Goal: Task Accomplishment & Management: Manage account settings

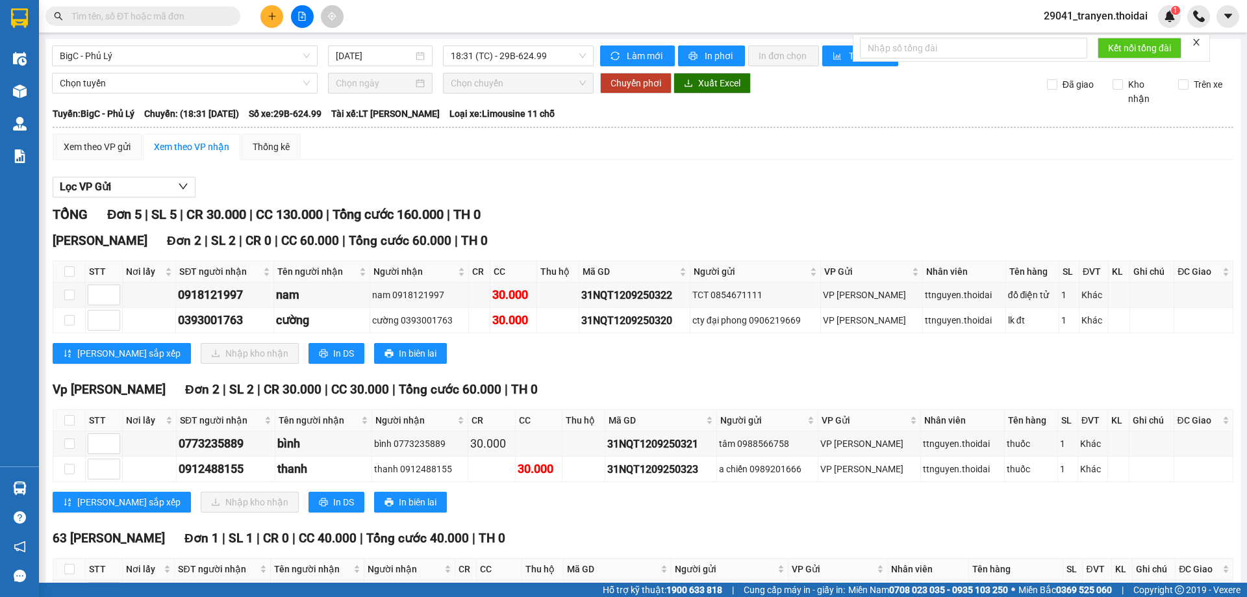
scroll to position [65, 0]
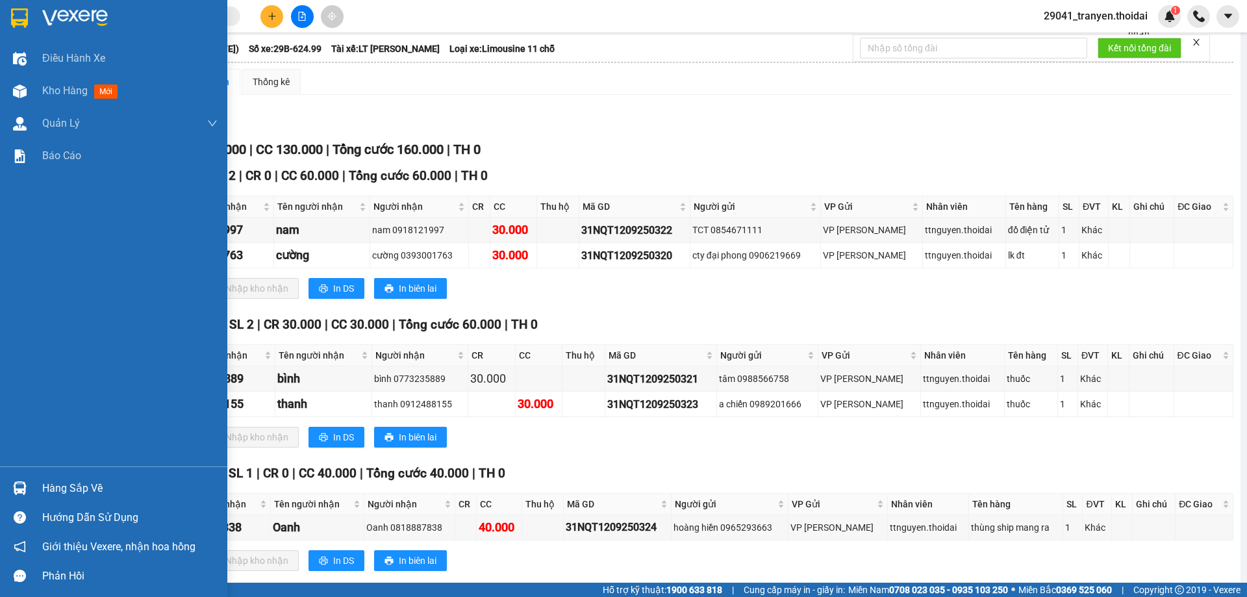
click at [27, 484] on div at bounding box center [19, 488] width 23 height 23
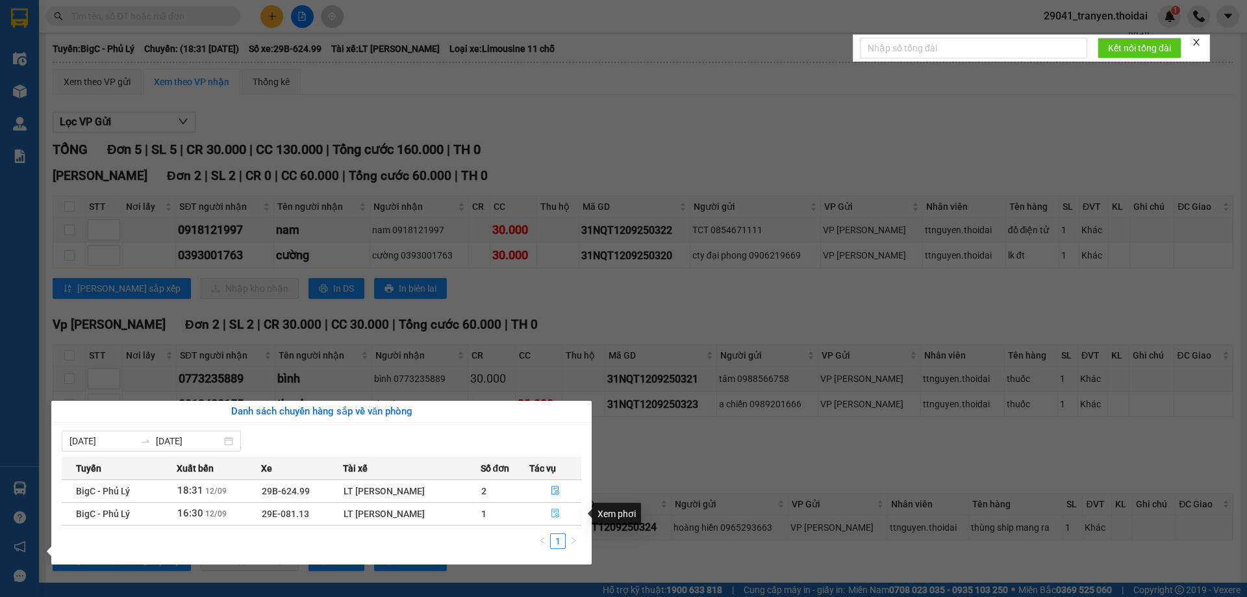
click at [551, 513] on icon "file-done" at bounding box center [555, 512] width 9 height 9
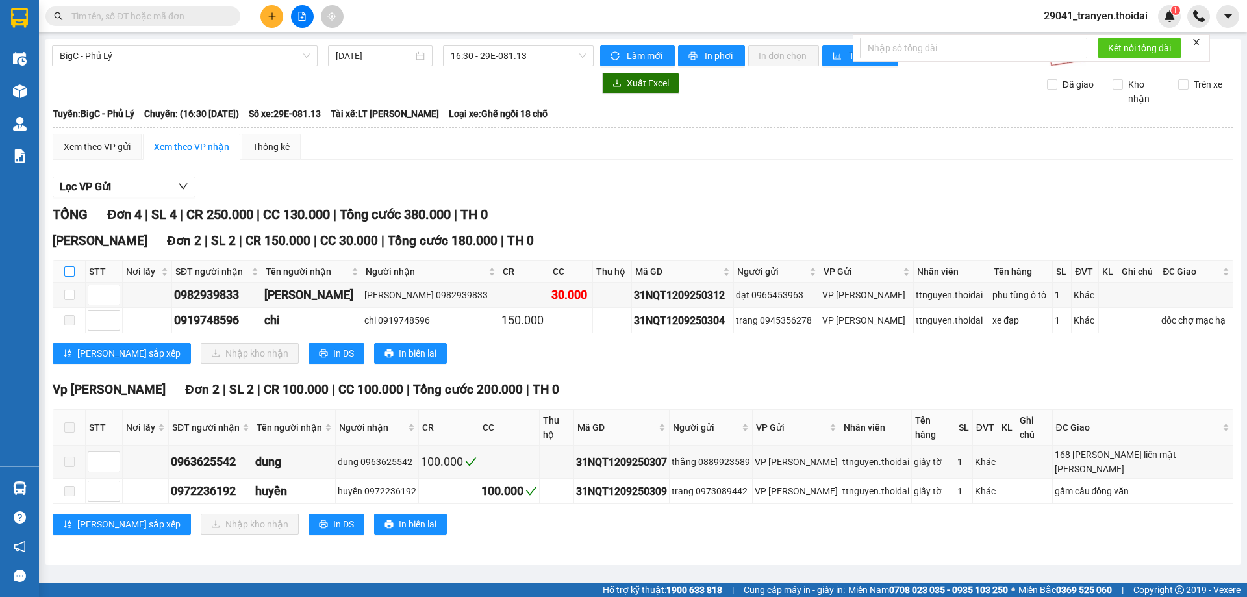
click at [69, 272] on input "checkbox" at bounding box center [69, 271] width 10 height 10
checkbox input "true"
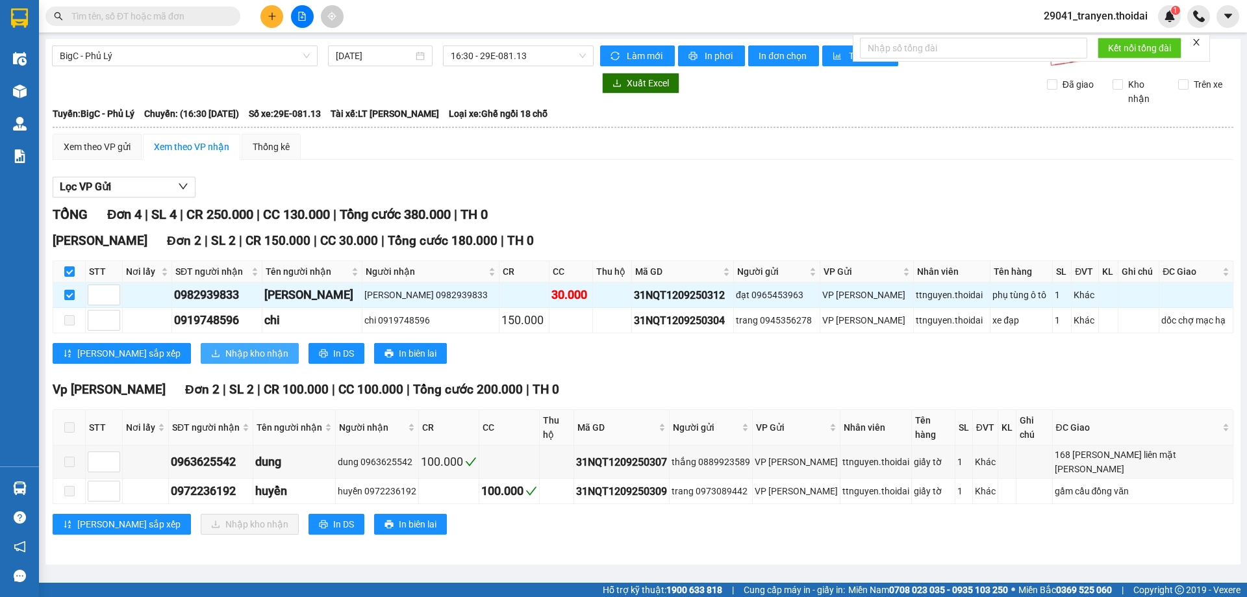
click at [225, 352] on span "Nhập kho nhận" at bounding box center [256, 353] width 63 height 14
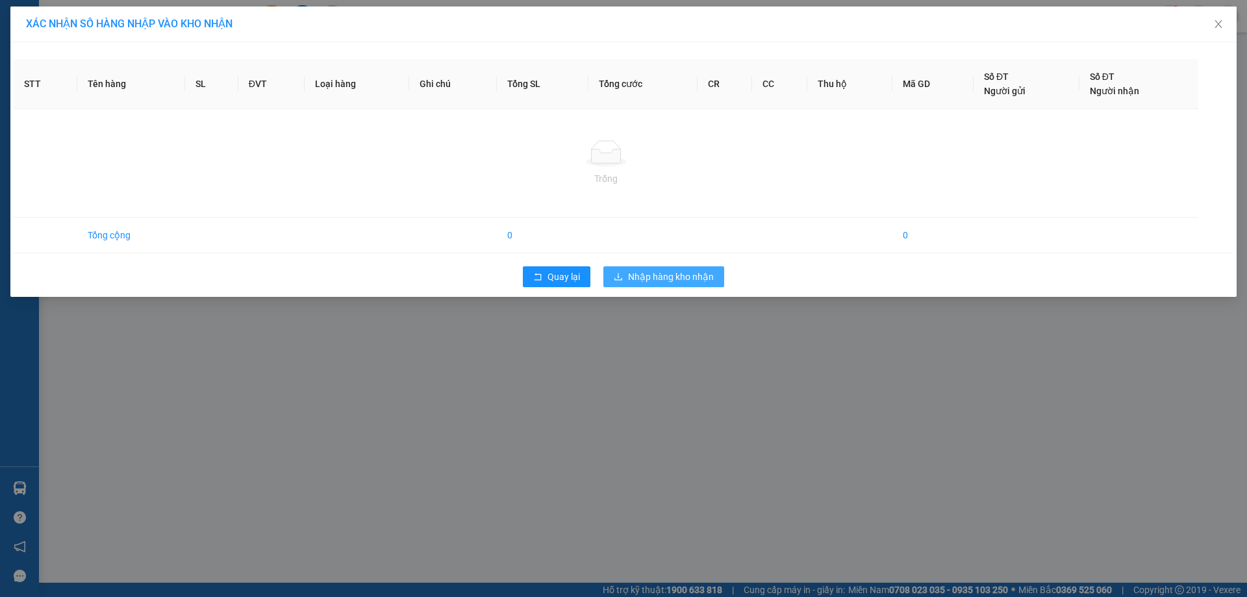
click at [657, 278] on div "XÁC NHẬN SỐ HÀNG NHẬP VÀO KHO NHẬN STT Tên hàng SL ĐVT Loại hàng Ghi chú Tổng S…" at bounding box center [623, 298] width 1247 height 597
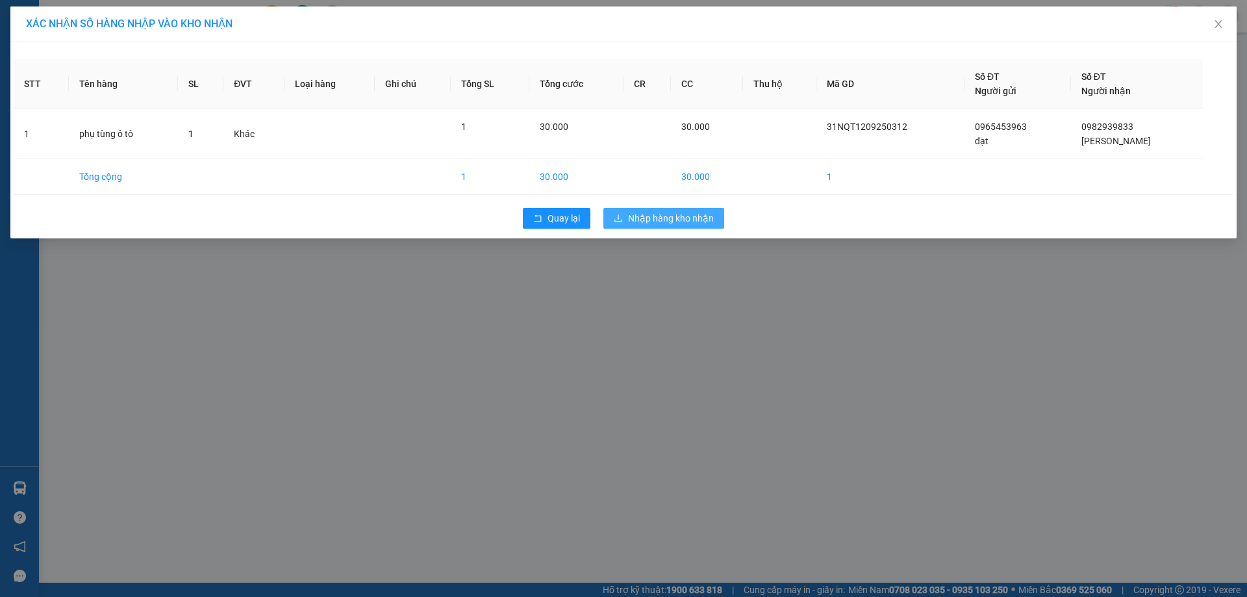
click at [713, 221] on span "Nhập hàng kho nhận" at bounding box center [671, 218] width 86 height 14
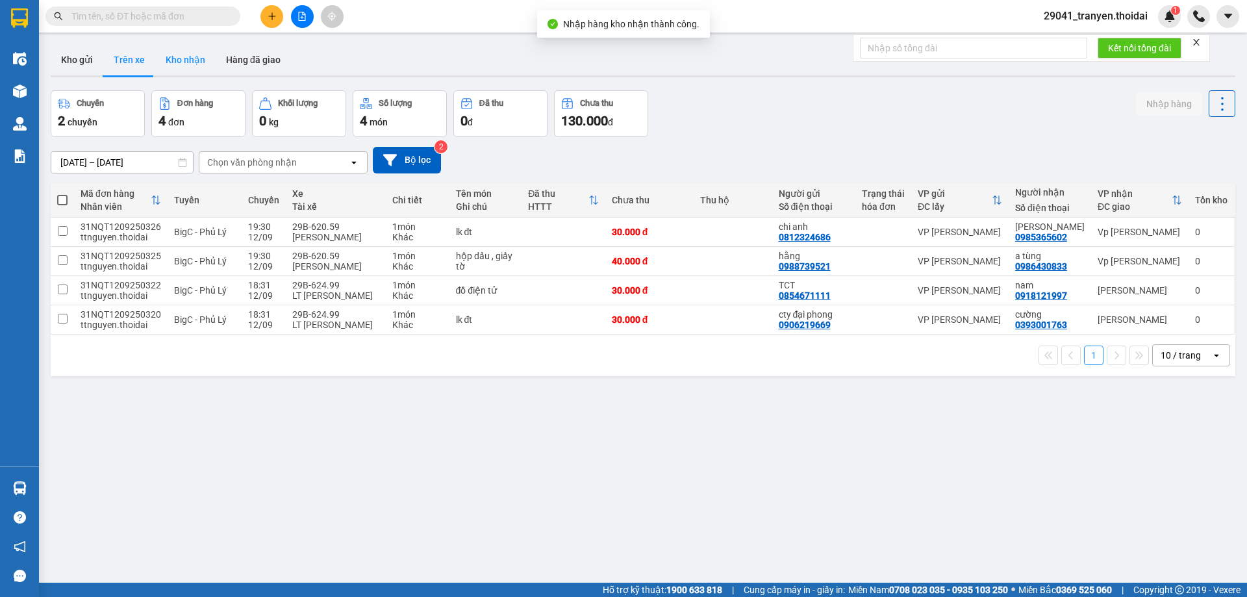
click at [197, 69] on button "Kho nhận" at bounding box center [185, 59] width 60 height 31
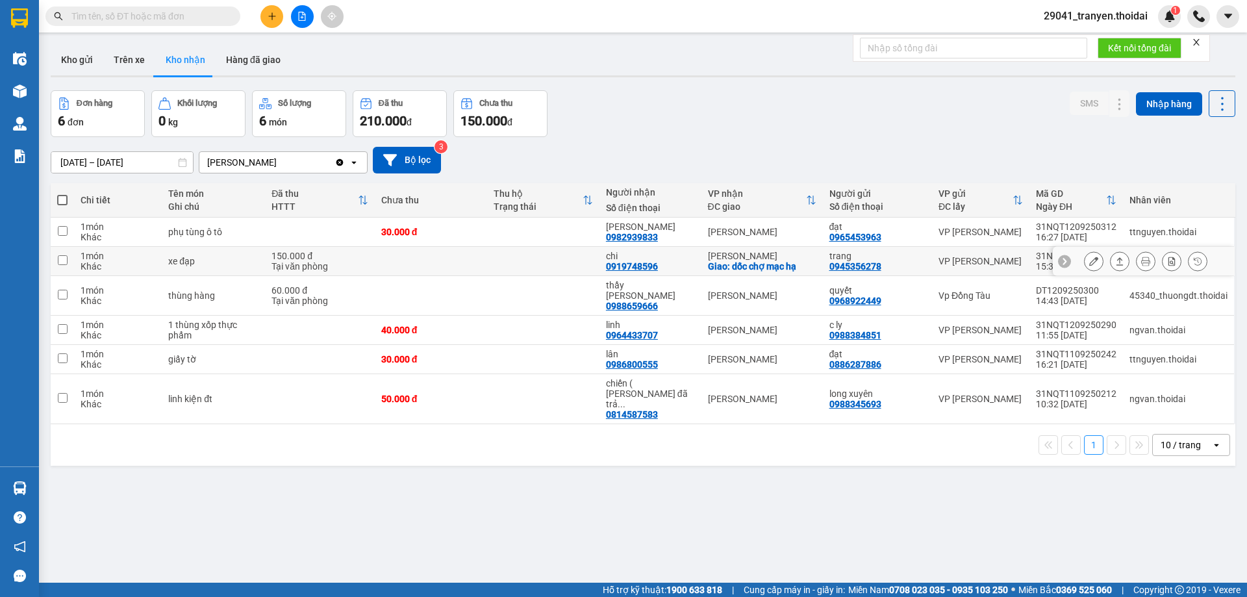
click at [1089, 260] on icon at bounding box center [1093, 260] width 9 height 9
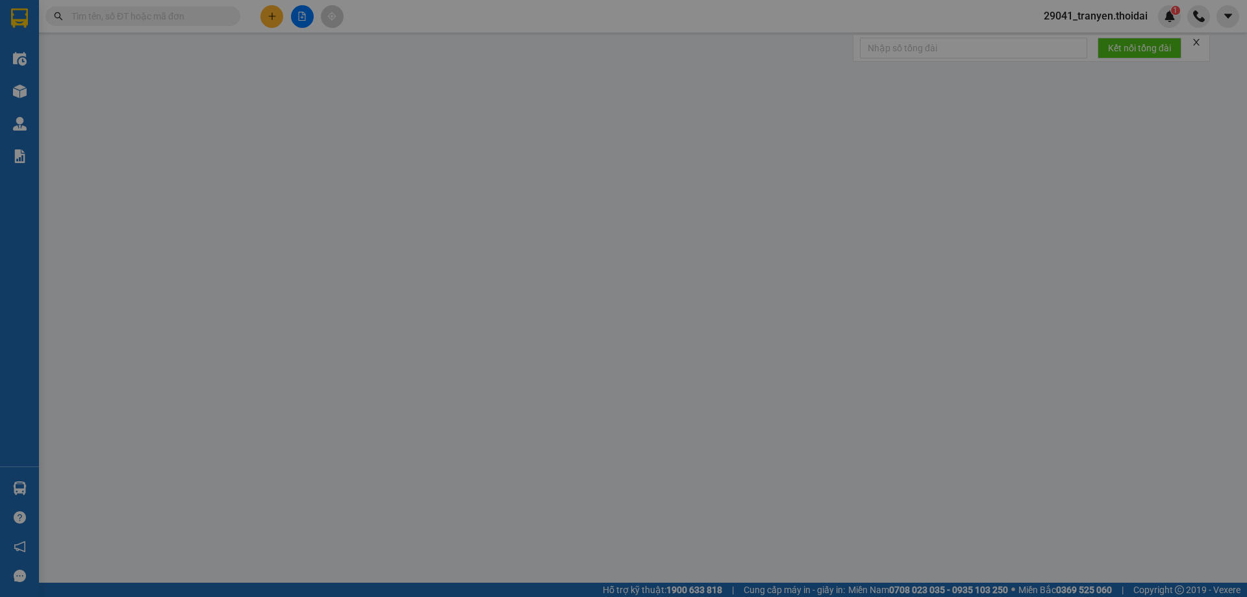
type input "0945356278"
type input "trang"
type input "0919748596"
type input "chi"
checkbox input "true"
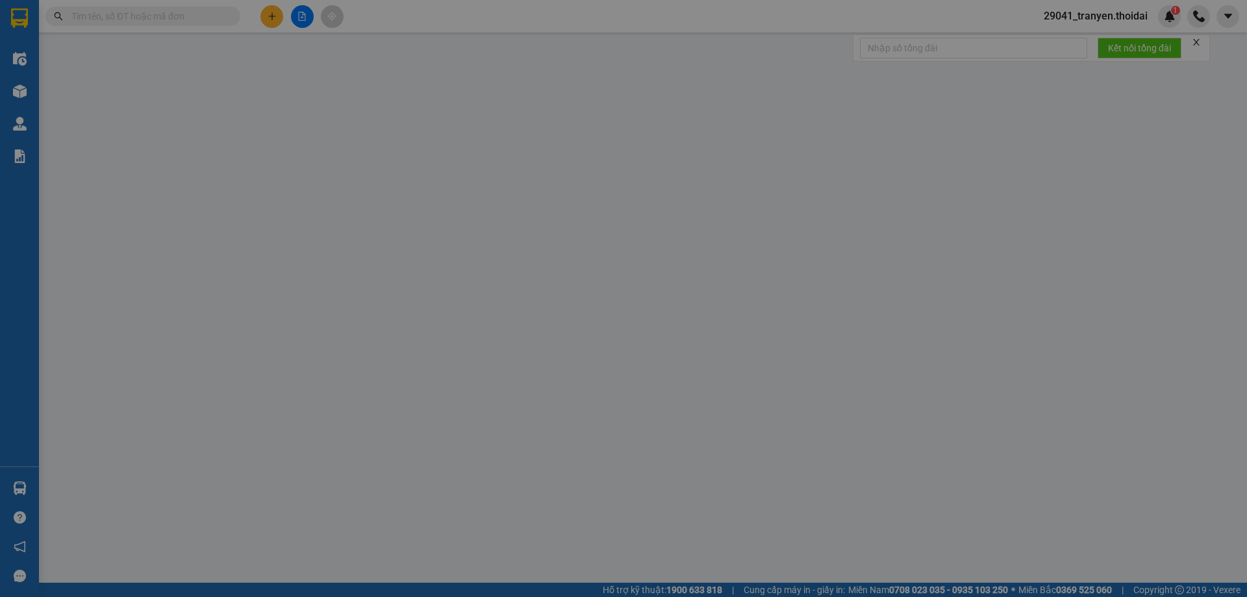
type input "dốc chợ mạc hạ"
type input "150.000"
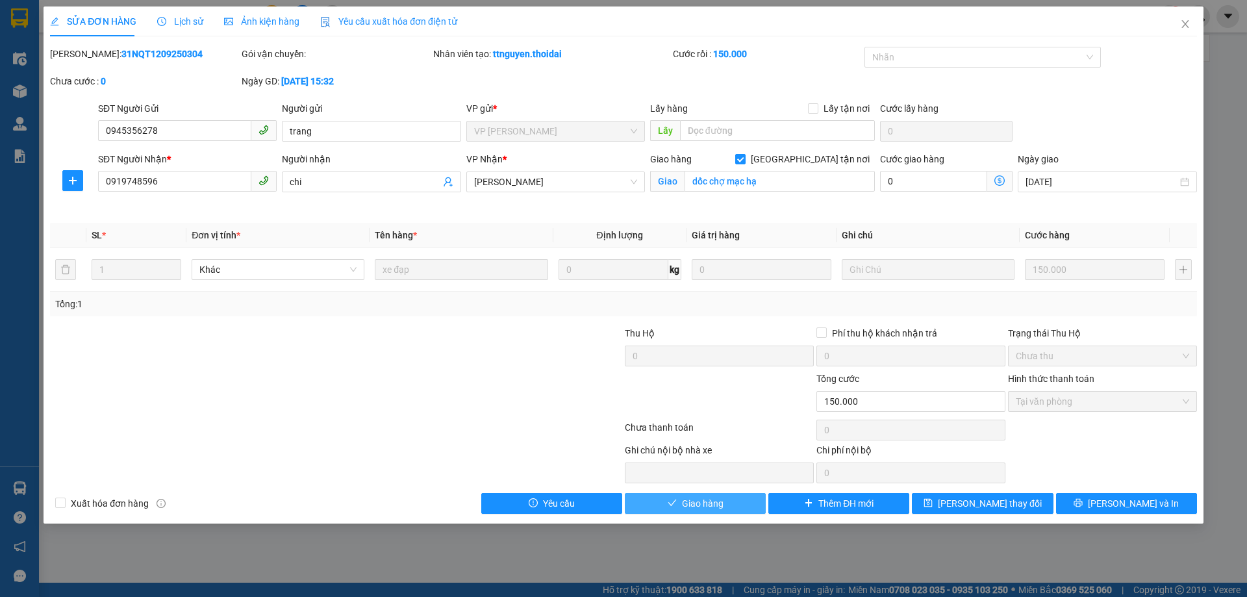
click at [713, 508] on span "Giao hàng" at bounding box center [703, 503] width 42 height 14
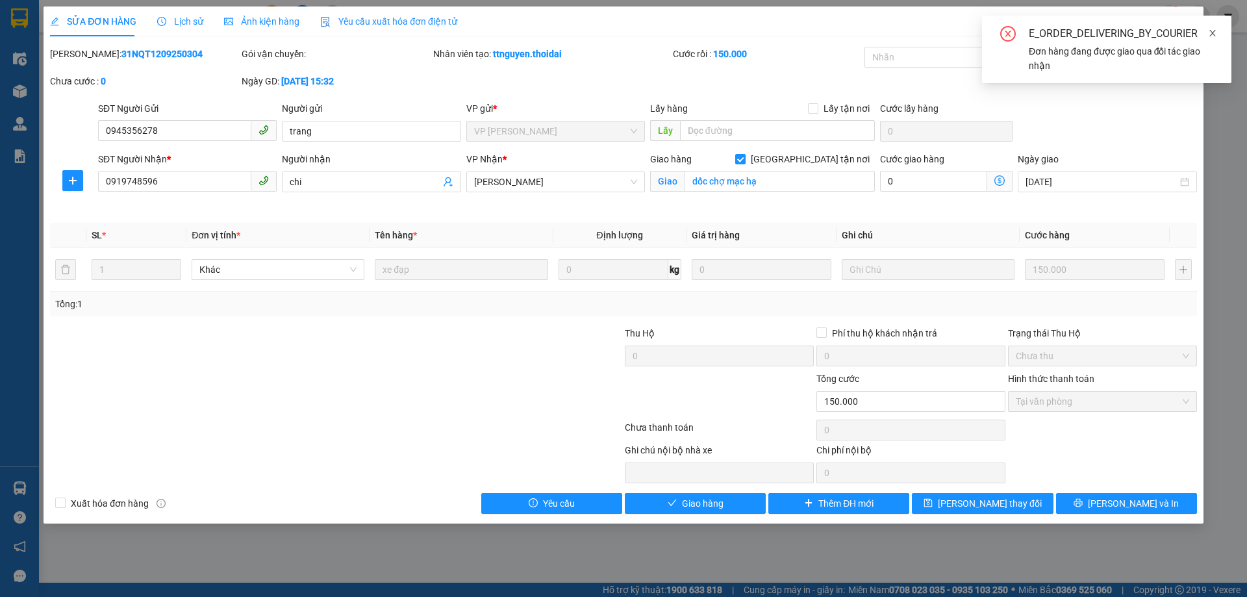
click at [1210, 32] on icon "close" at bounding box center [1212, 33] width 9 height 9
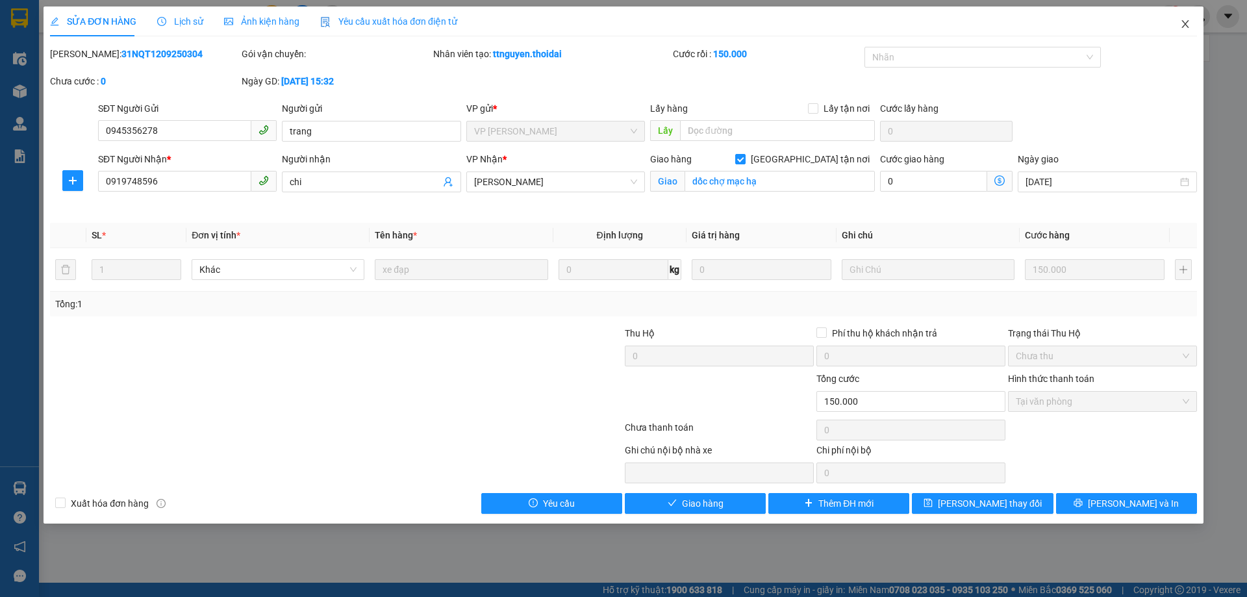
click at [1185, 22] on icon "close" at bounding box center [1185, 24] width 10 height 10
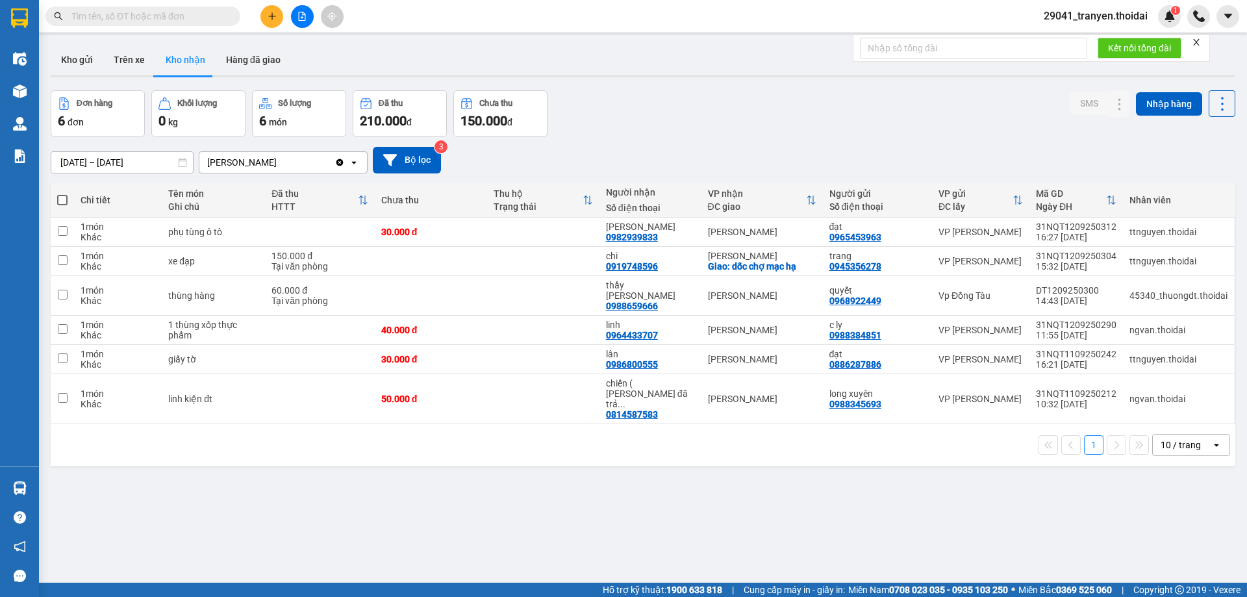
click at [54, 88] on div "ver 1.8.143 Kho gửi Trên xe Kho nhận Hàng đã giao Đơn hàng 6 đơn Khối lượng 0 k…" at bounding box center [642, 337] width 1195 height 597
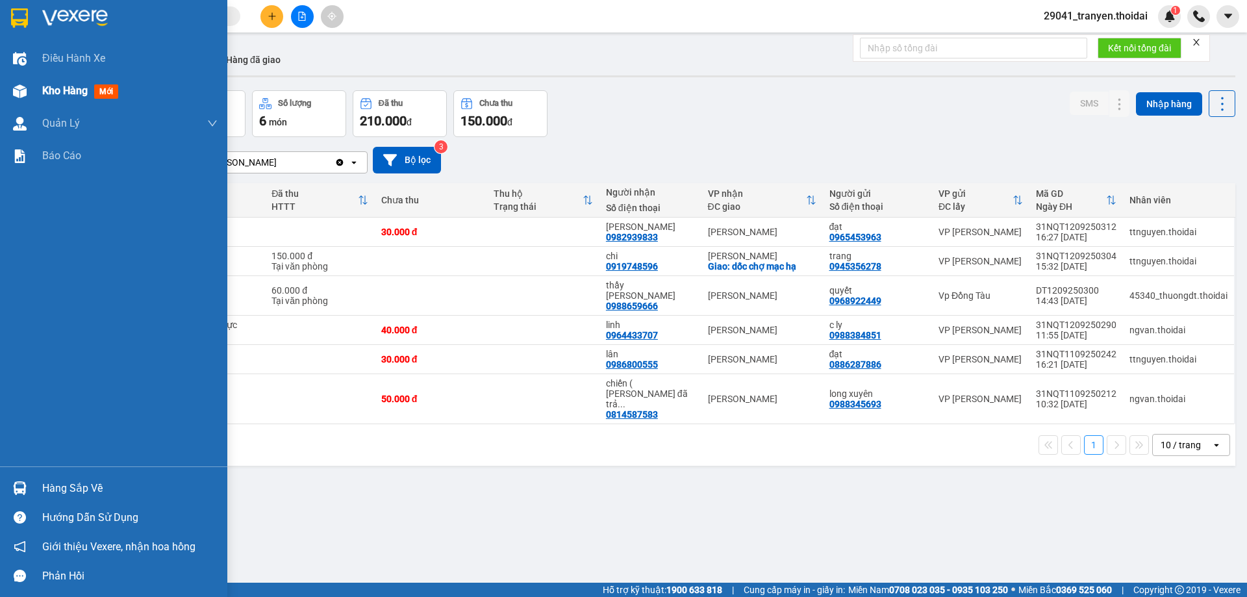
click at [10, 90] on div at bounding box center [19, 91] width 23 height 23
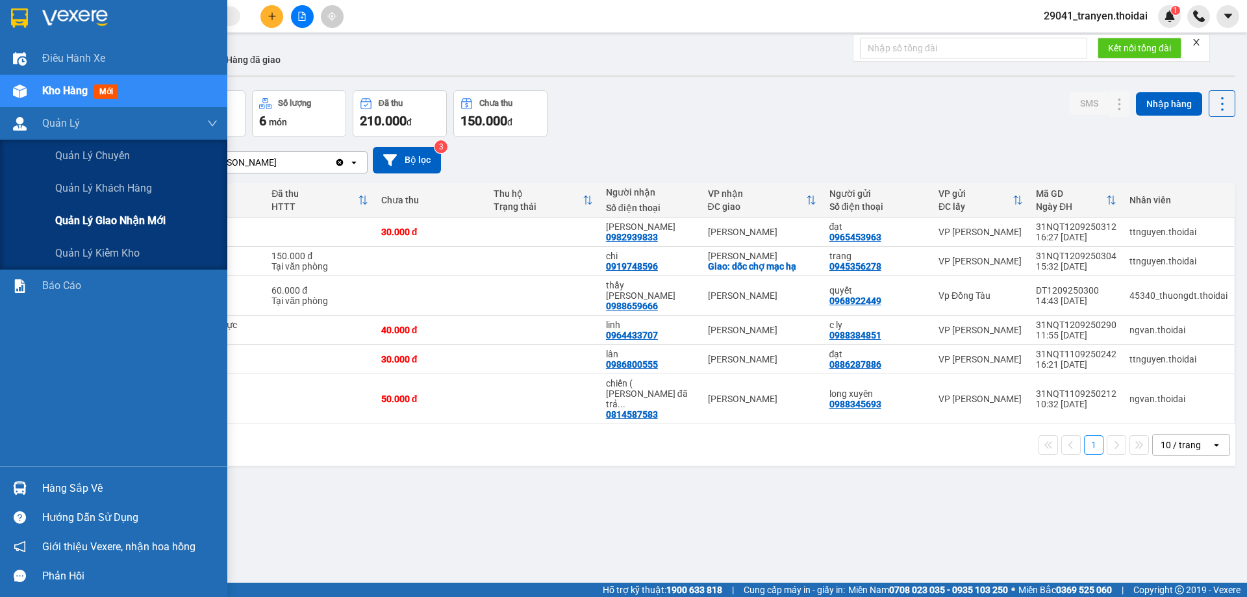
click at [186, 224] on div "Quản lý giao nhận mới" at bounding box center [136, 221] width 162 height 32
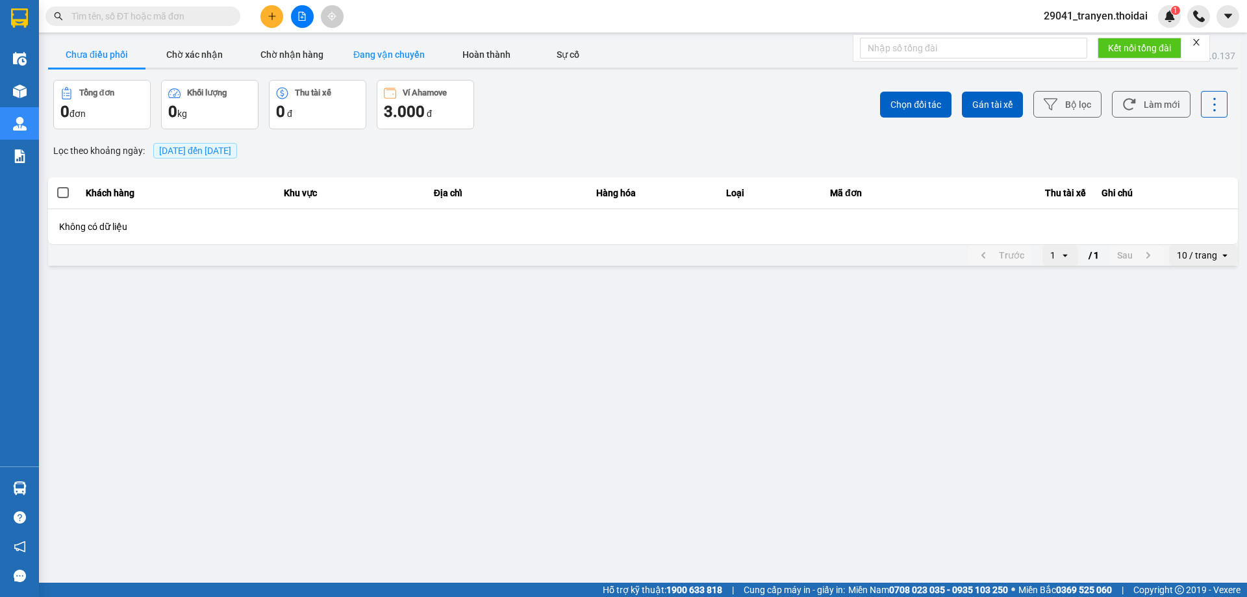
click at [410, 49] on button "Đang vận chuyển" at bounding box center [388, 55] width 97 height 26
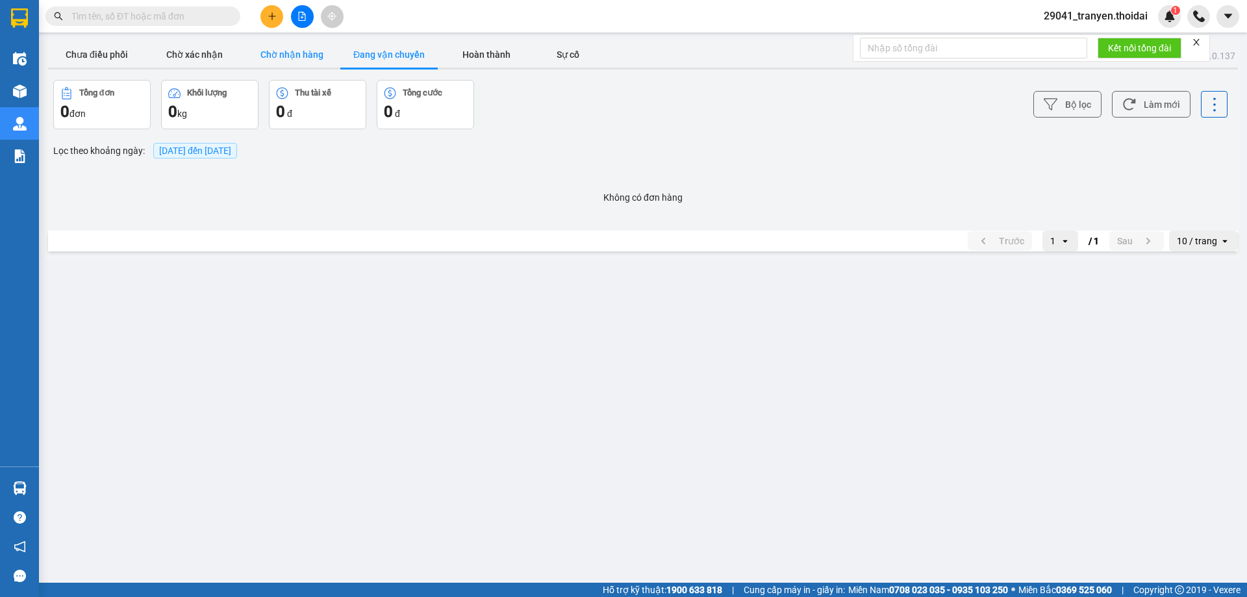
click at [297, 53] on button "Chờ nhận hàng" at bounding box center [291, 55] width 97 height 26
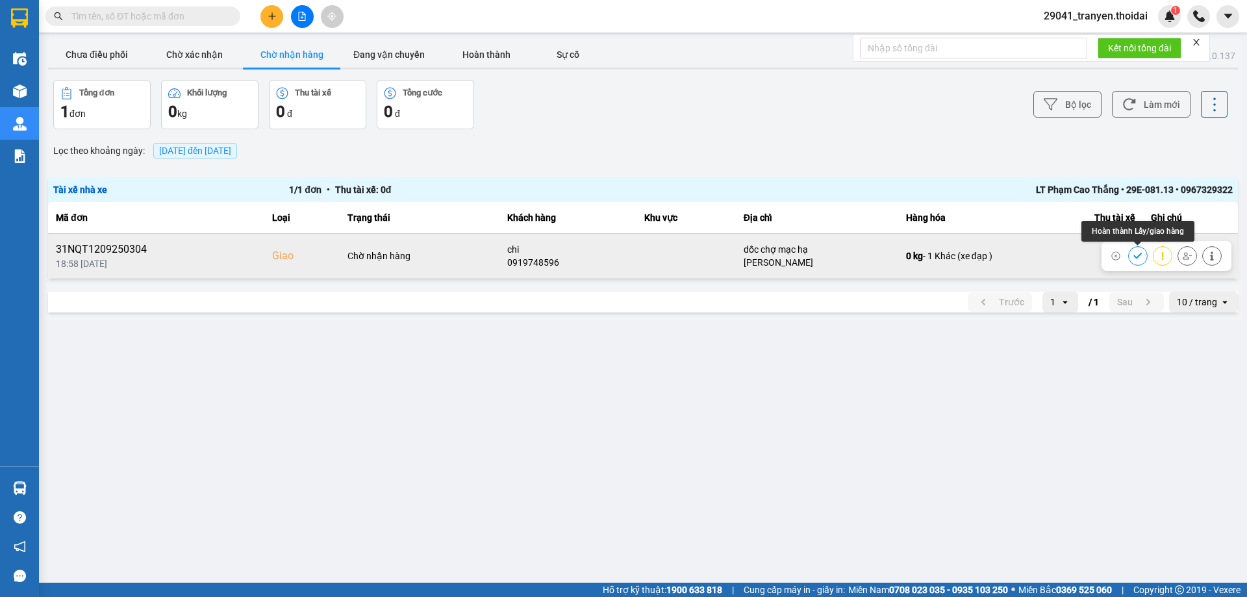
click at [1136, 254] on icon at bounding box center [1137, 255] width 9 height 9
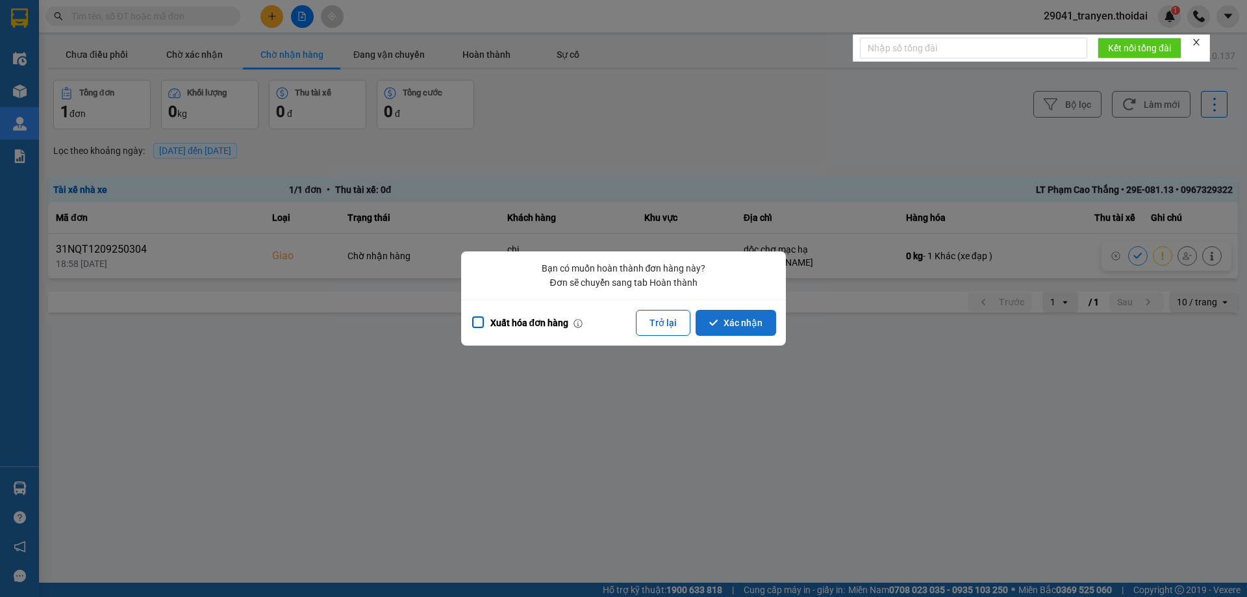
click at [743, 314] on button "Xác nhận" at bounding box center [735, 323] width 81 height 26
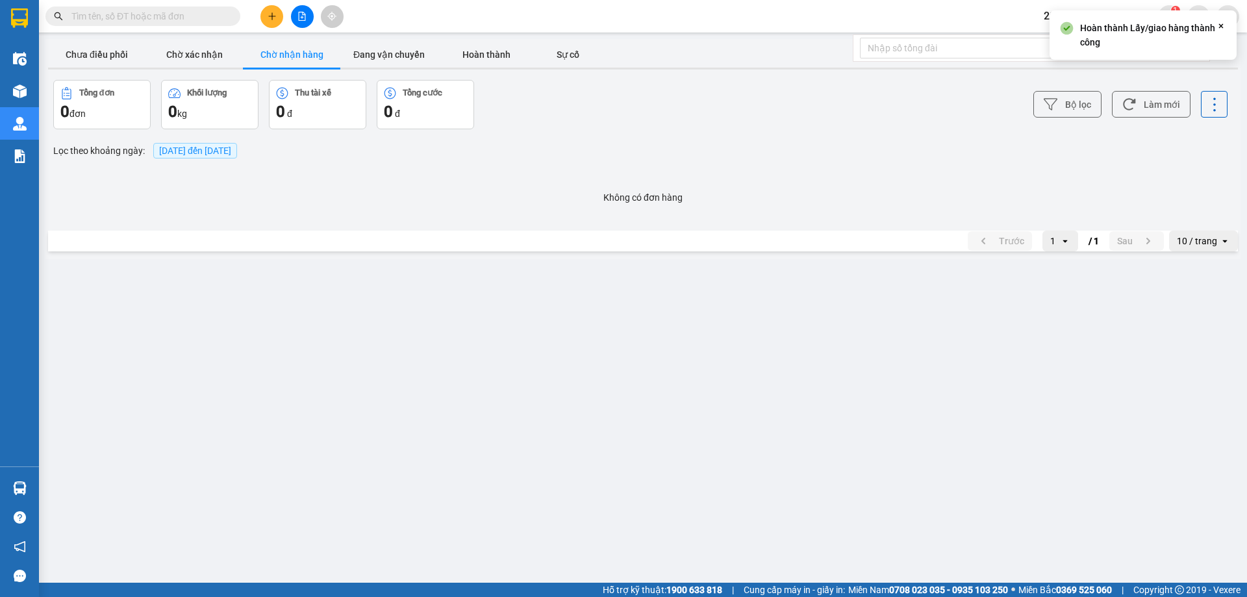
click at [735, 138] on div "ver: 0.0.137 Chưa điều phối Chờ xác nhận Chờ nhận hàng Đang vận chuyển Hoàn thà…" at bounding box center [642, 149] width 1195 height 220
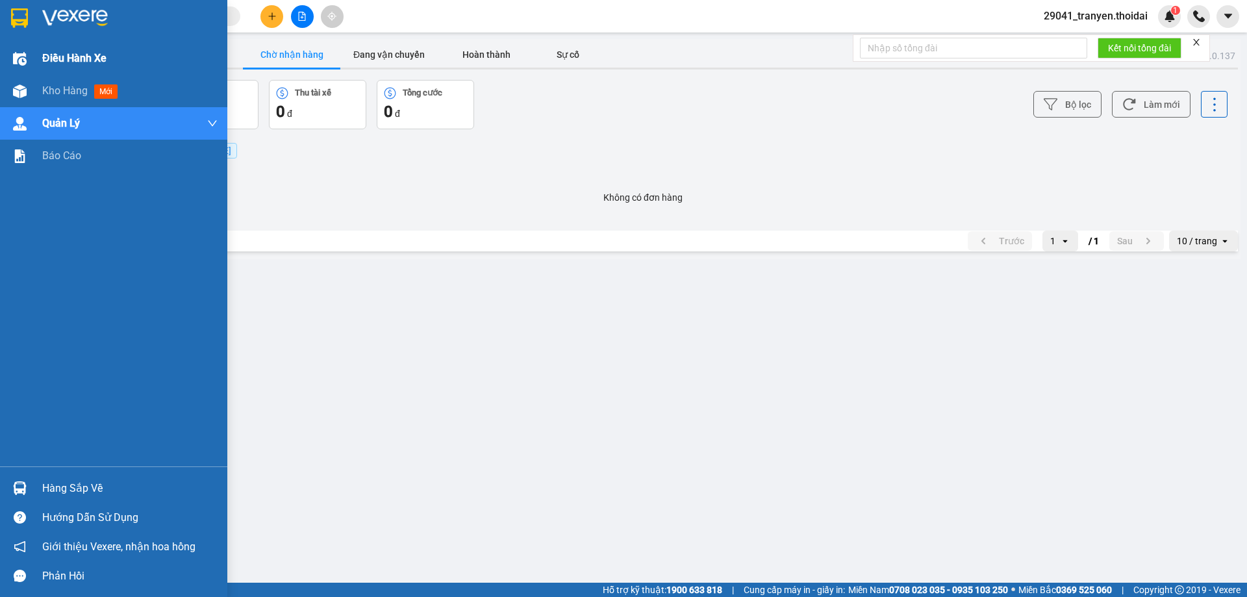
click at [24, 53] on div at bounding box center [19, 58] width 23 height 23
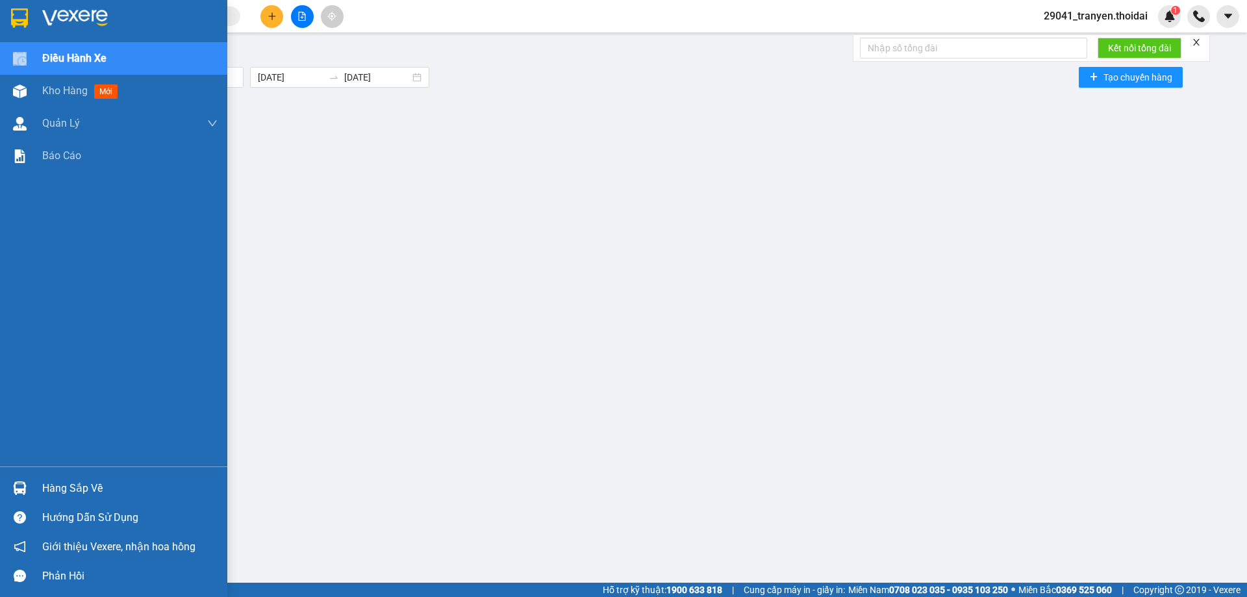
click at [92, 22] on img at bounding box center [75, 17] width 66 height 19
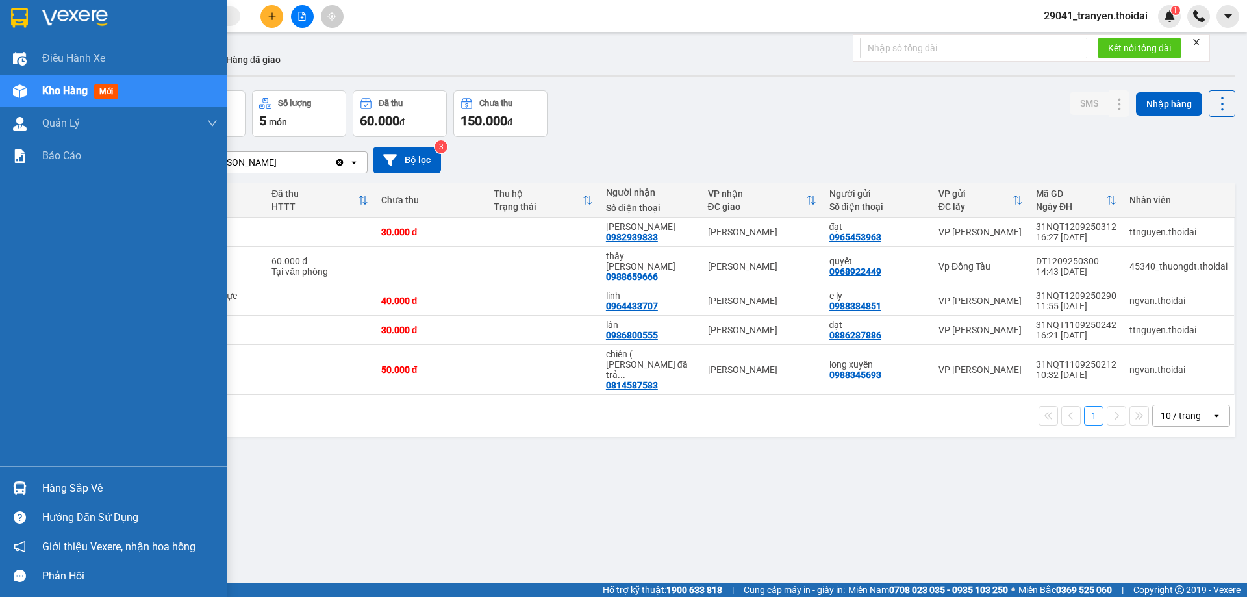
click at [25, 486] on img at bounding box center [20, 488] width 14 height 14
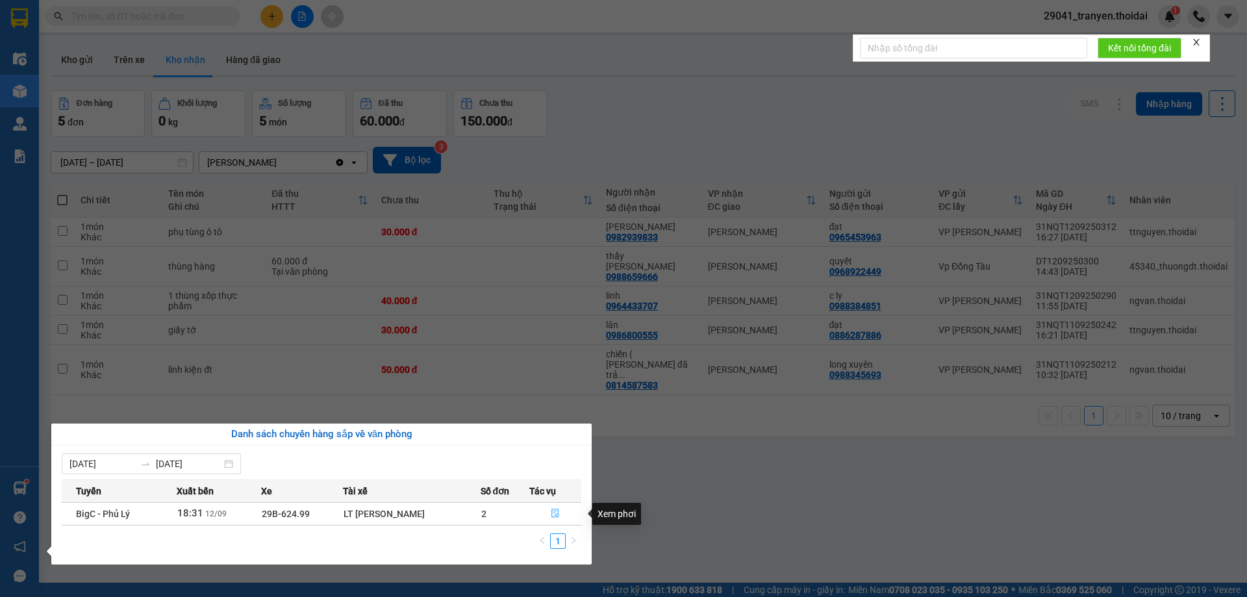
click at [559, 512] on icon "file-done" at bounding box center [555, 512] width 9 height 9
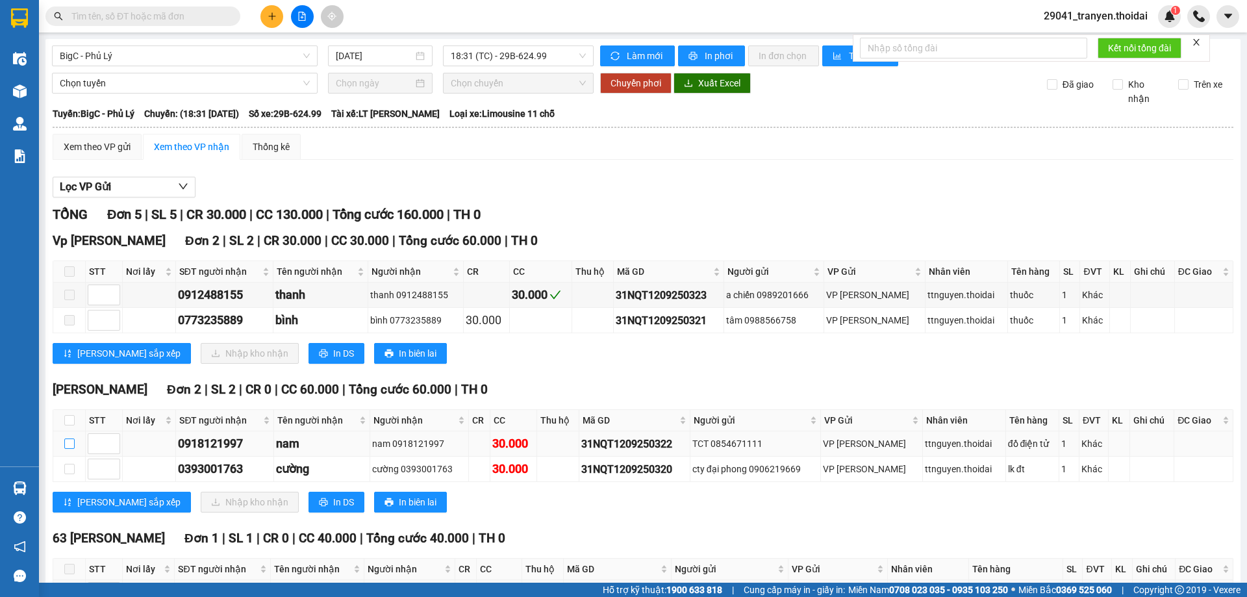
click at [69, 441] on input "checkbox" at bounding box center [69, 443] width 10 height 10
checkbox input "true"
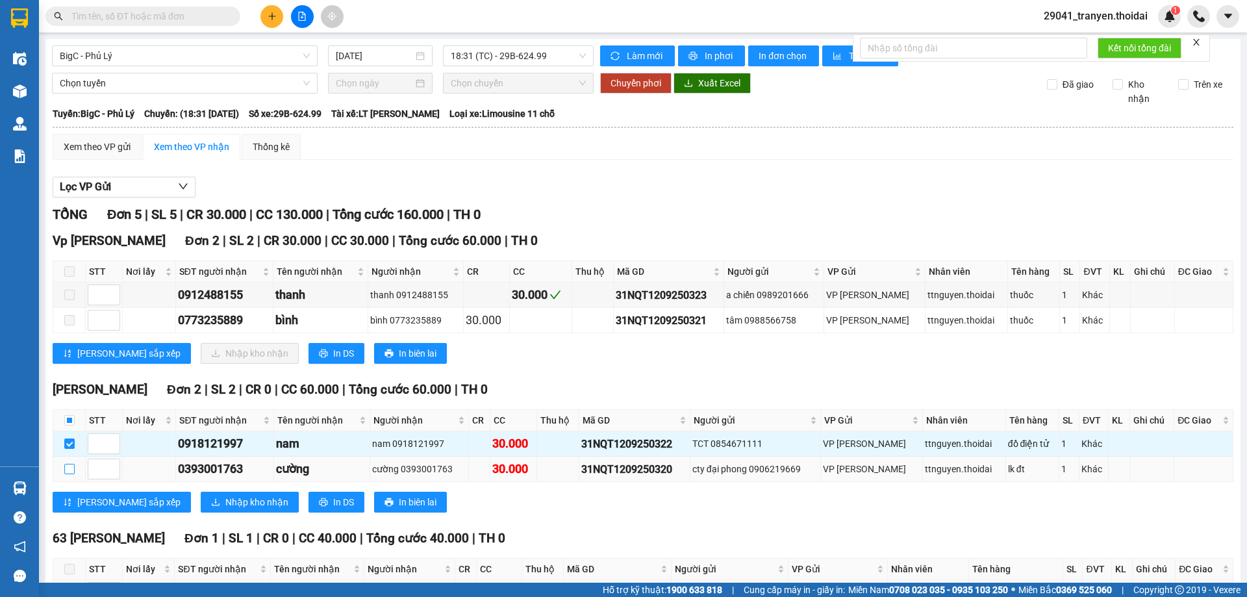
click at [71, 467] on input "checkbox" at bounding box center [69, 469] width 10 height 10
checkbox input "true"
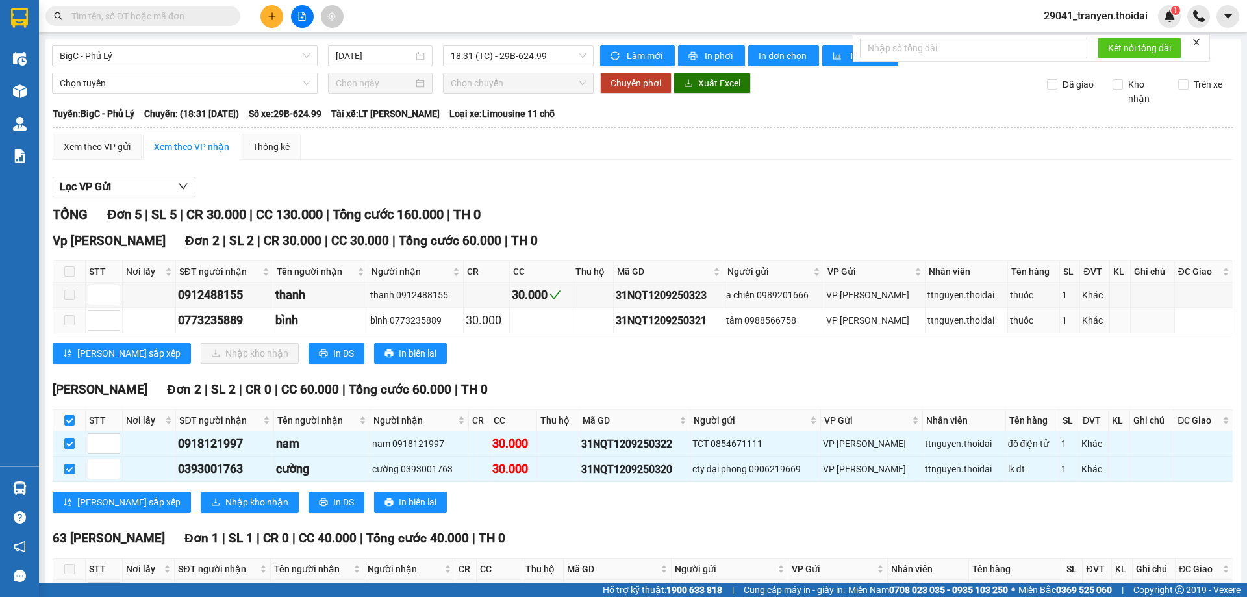
drag, startPoint x: 657, startPoint y: 313, endPoint x: 606, endPoint y: 372, distance: 78.2
click at [645, 332] on td "31NQT1209250321" at bounding box center [669, 320] width 110 height 25
click at [225, 497] on span "Nhập kho nhận" at bounding box center [256, 502] width 63 height 14
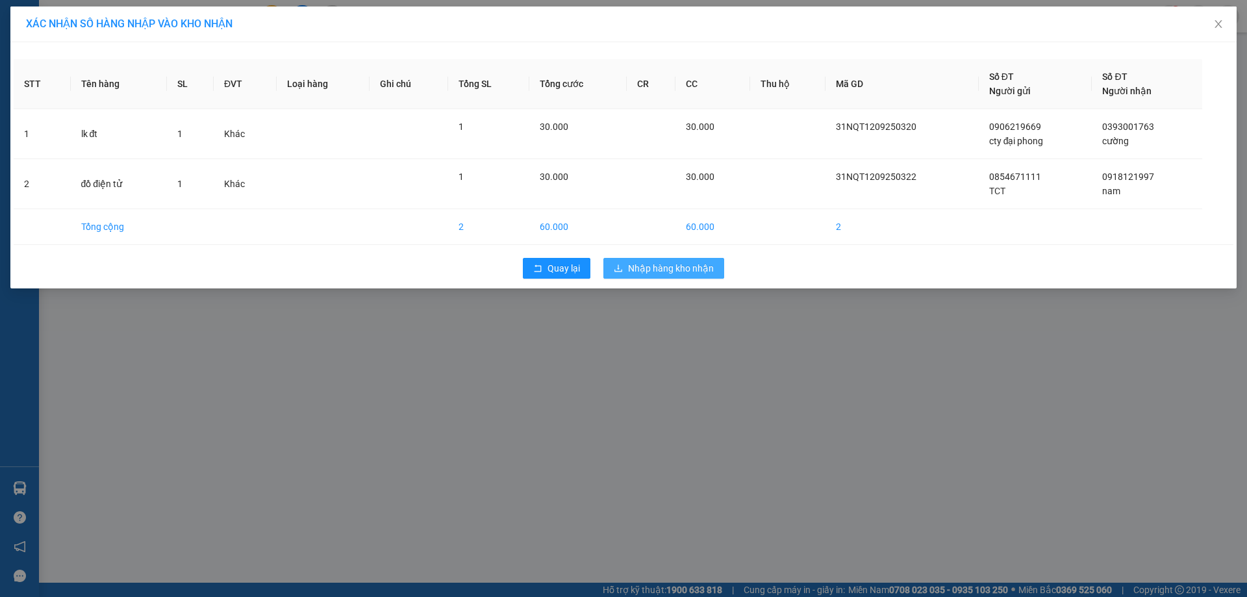
click at [704, 269] on span "Nhập hàng kho nhận" at bounding box center [671, 268] width 86 height 14
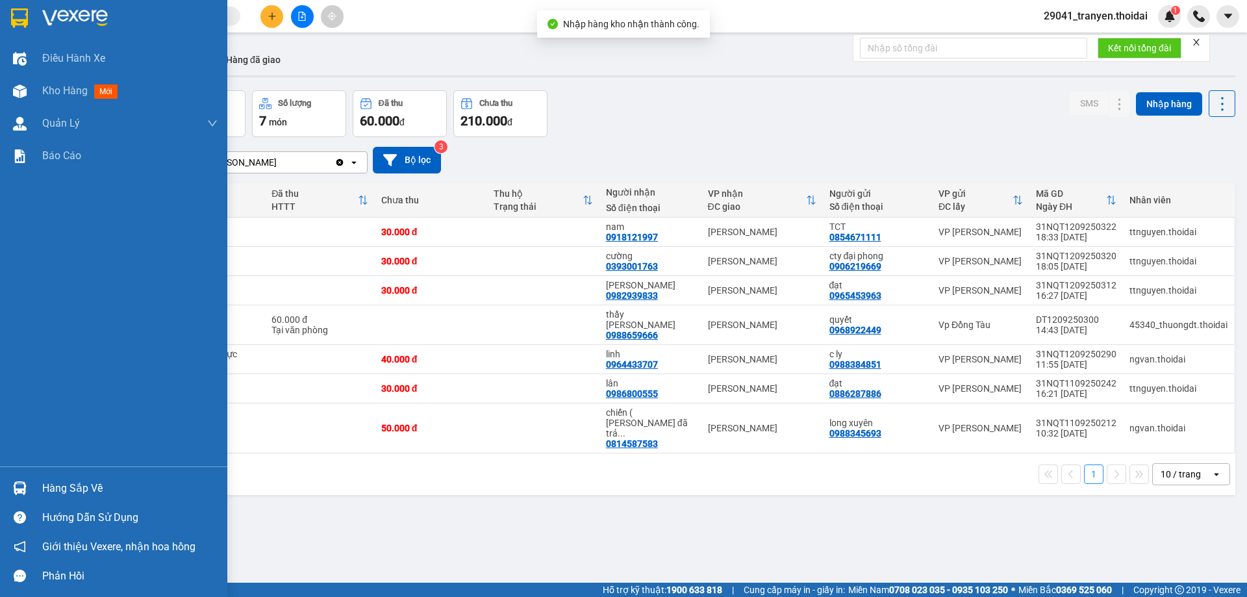
click at [30, 485] on div at bounding box center [19, 488] width 23 height 23
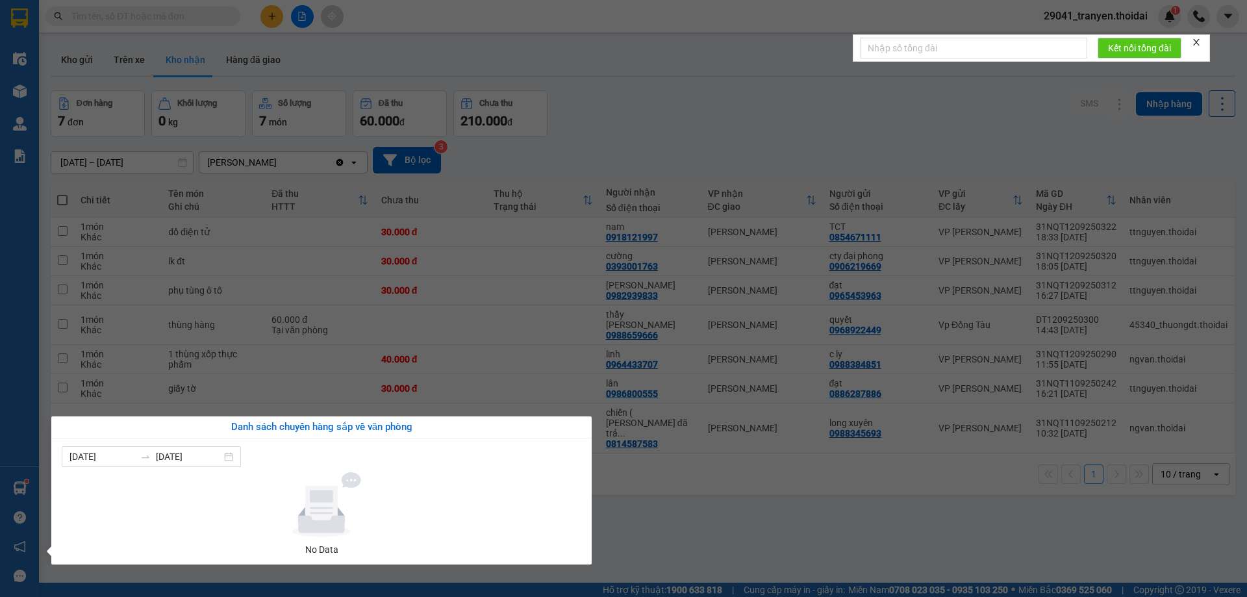
click at [802, 540] on section "Kết quả tìm kiếm ( 124 ) Bộ lọc Mã ĐH Trạng thái Món hàng Thu hộ Tổng cước Chưa…" at bounding box center [623, 298] width 1247 height 597
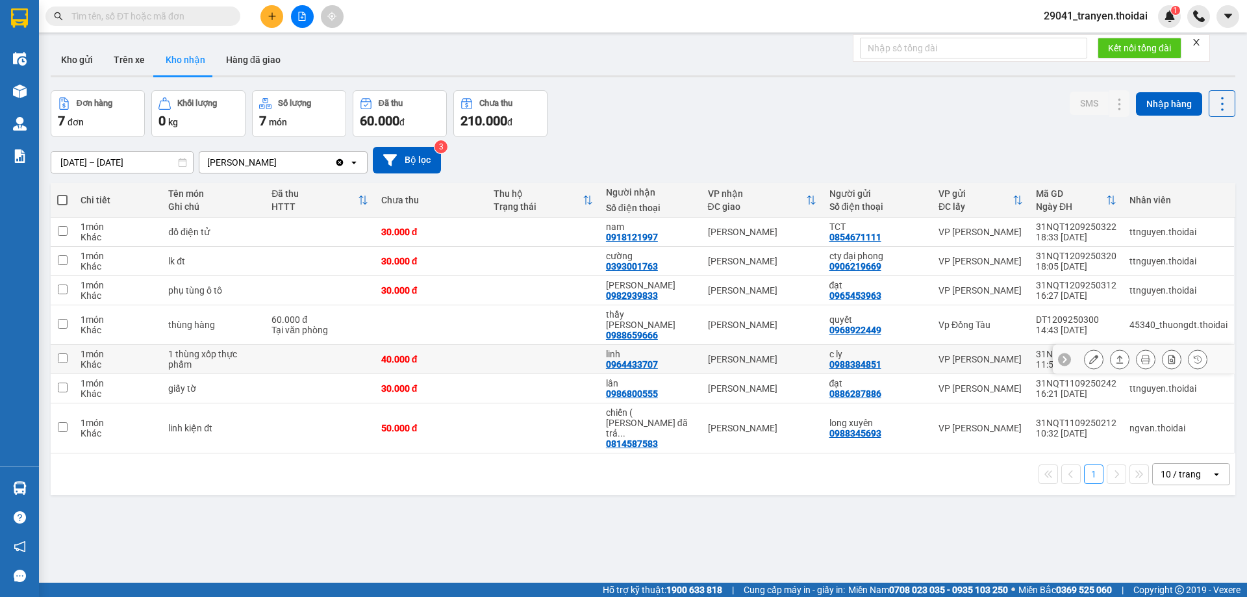
click at [662, 357] on div "linh 0964433707" at bounding box center [650, 359] width 89 height 21
checkbox input "true"
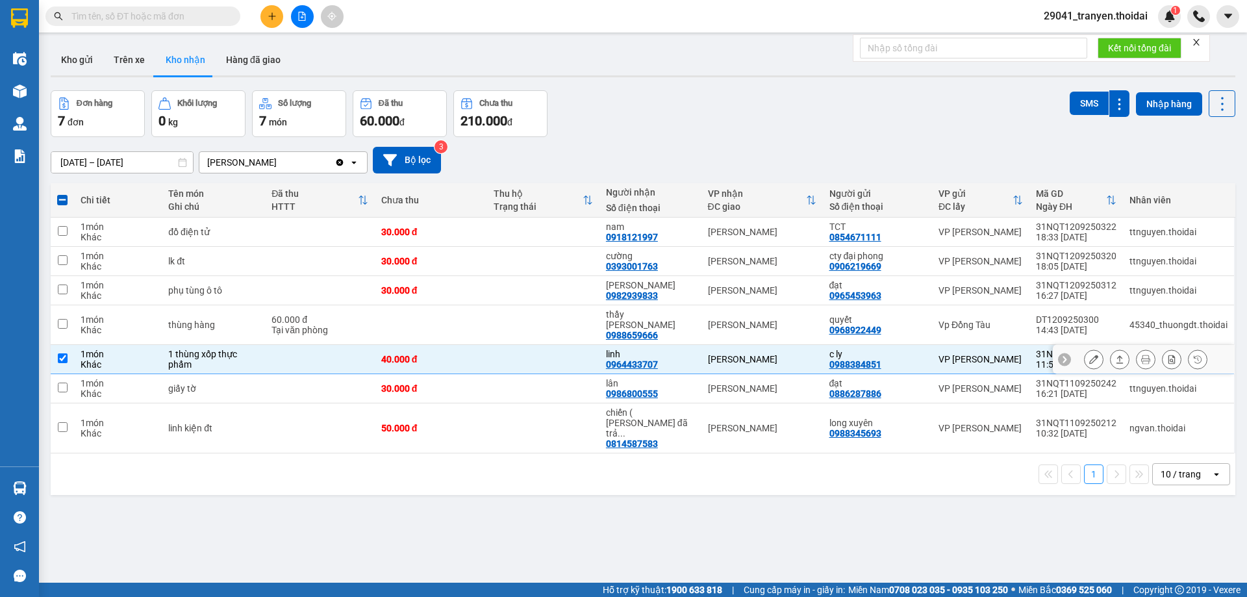
click at [1089, 354] on icon at bounding box center [1093, 358] width 9 height 9
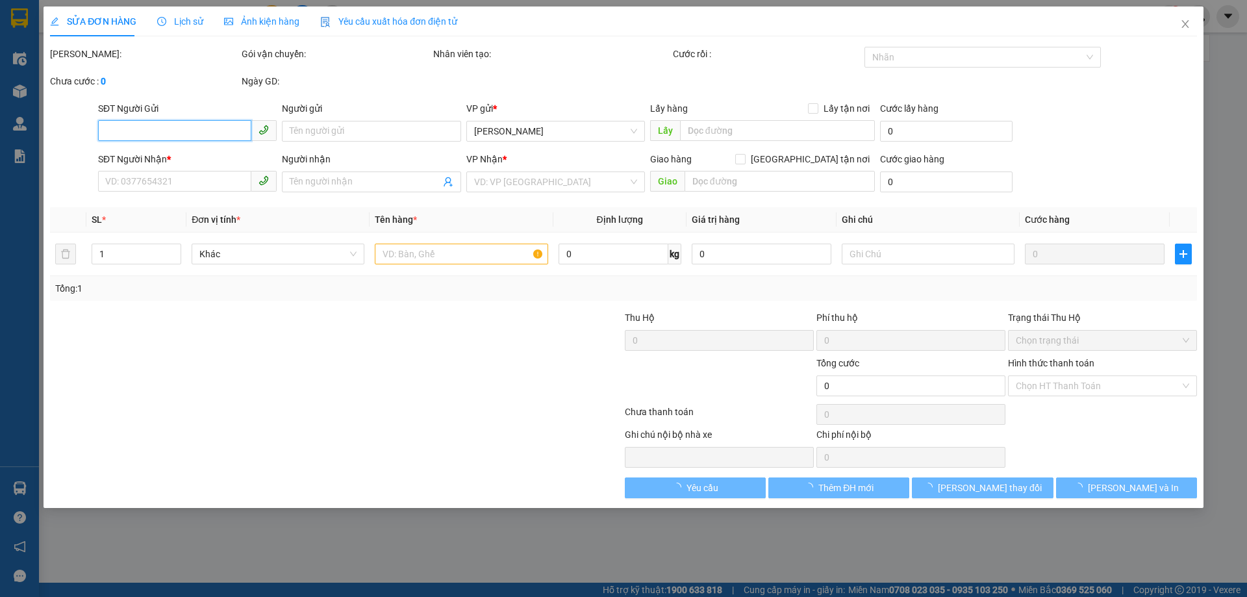
type input "0988384851"
type input "c ly"
type input "0964433707"
type input "linh"
type input "40.000"
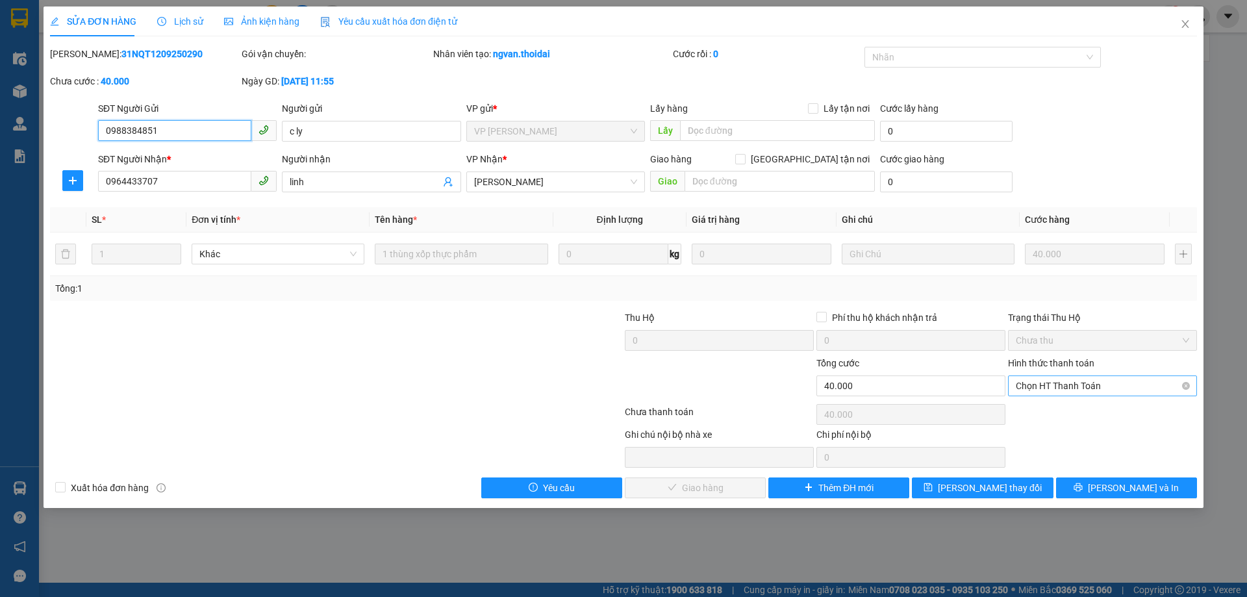
click at [1126, 389] on span "Chọn HT Thanh Toán" at bounding box center [1101, 385] width 173 height 19
click at [1060, 403] on div "Tại văn phòng" at bounding box center [1102, 411] width 189 height 21
type input "0"
click at [730, 486] on span "[PERSON_NAME] và Giao hàng" at bounding box center [711, 487] width 125 height 14
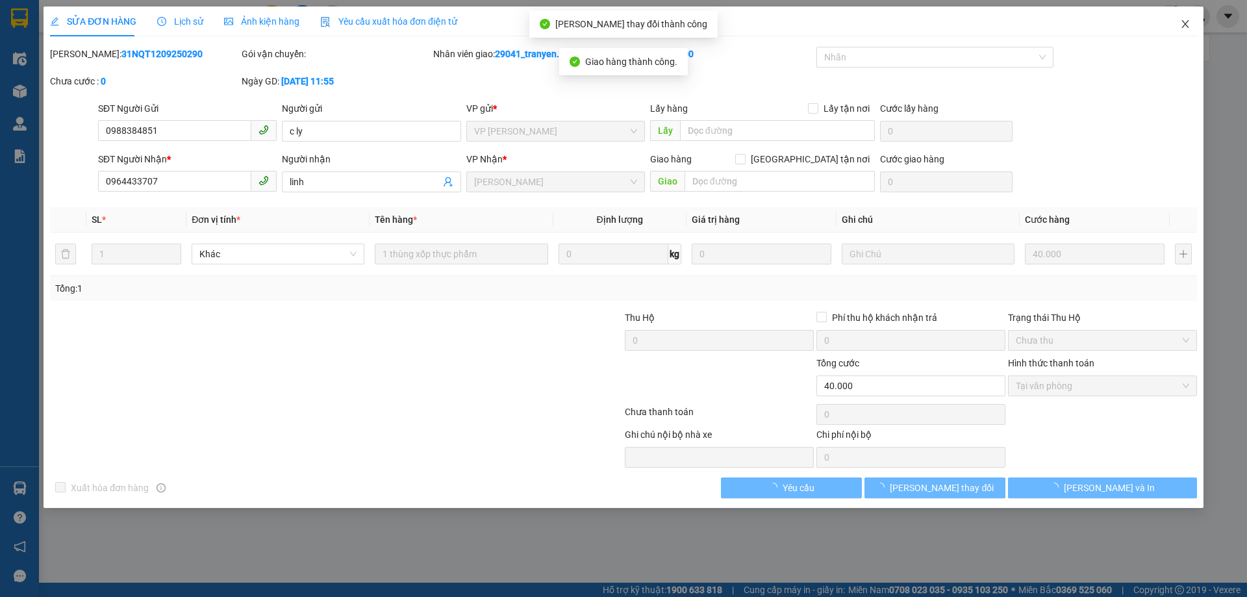
click at [1183, 26] on icon "close" at bounding box center [1185, 24] width 10 height 10
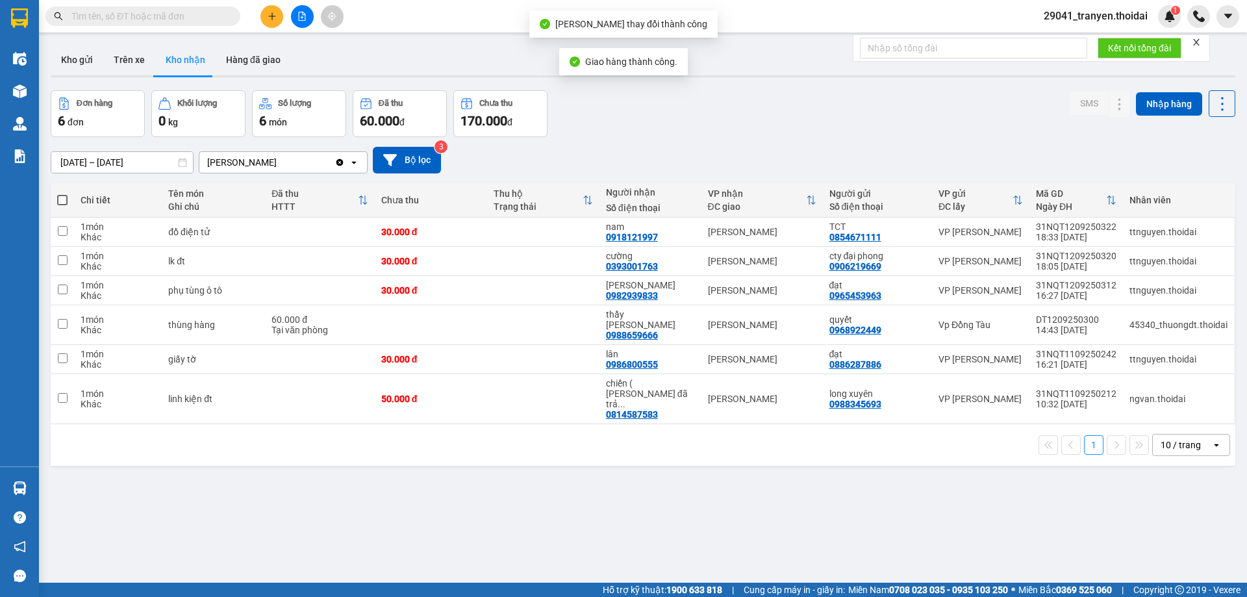
click at [436, 434] on div "1 10 / trang open" at bounding box center [643, 445] width 1174 height 22
